Goal: Find specific page/section: Find specific page/section

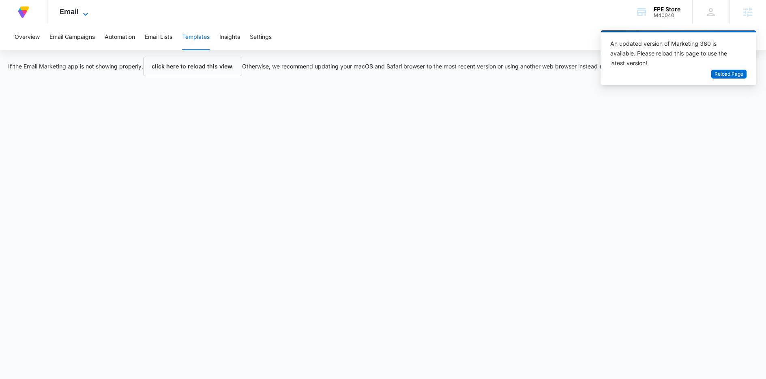
click at [75, 13] on span "Email" at bounding box center [69, 11] width 19 height 9
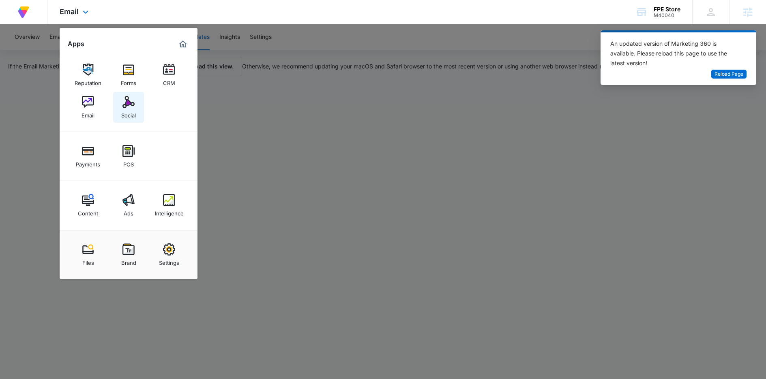
click at [130, 103] on img at bounding box center [128, 102] width 12 height 12
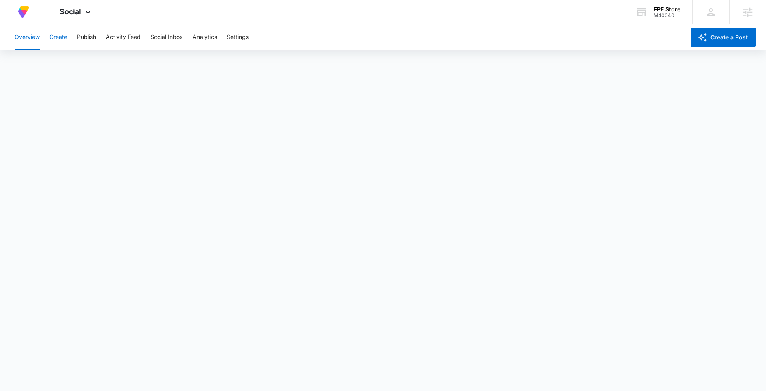
click at [58, 32] on button "Create" at bounding box center [58, 37] width 18 height 26
click at [90, 28] on button "Publish" at bounding box center [86, 37] width 19 height 26
click at [88, 41] on button "Publish" at bounding box center [86, 37] width 19 height 26
click at [75, 61] on button "Schedules" at bounding box center [62, 62] width 28 height 23
click at [31, 59] on button "Calendar" at bounding box center [27, 62] width 24 height 23
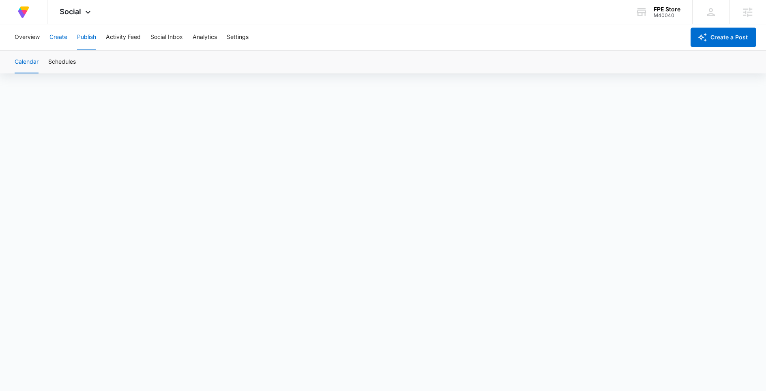
click at [64, 36] on button "Create" at bounding box center [58, 37] width 18 height 26
